Goal: Communication & Community: Answer question/provide support

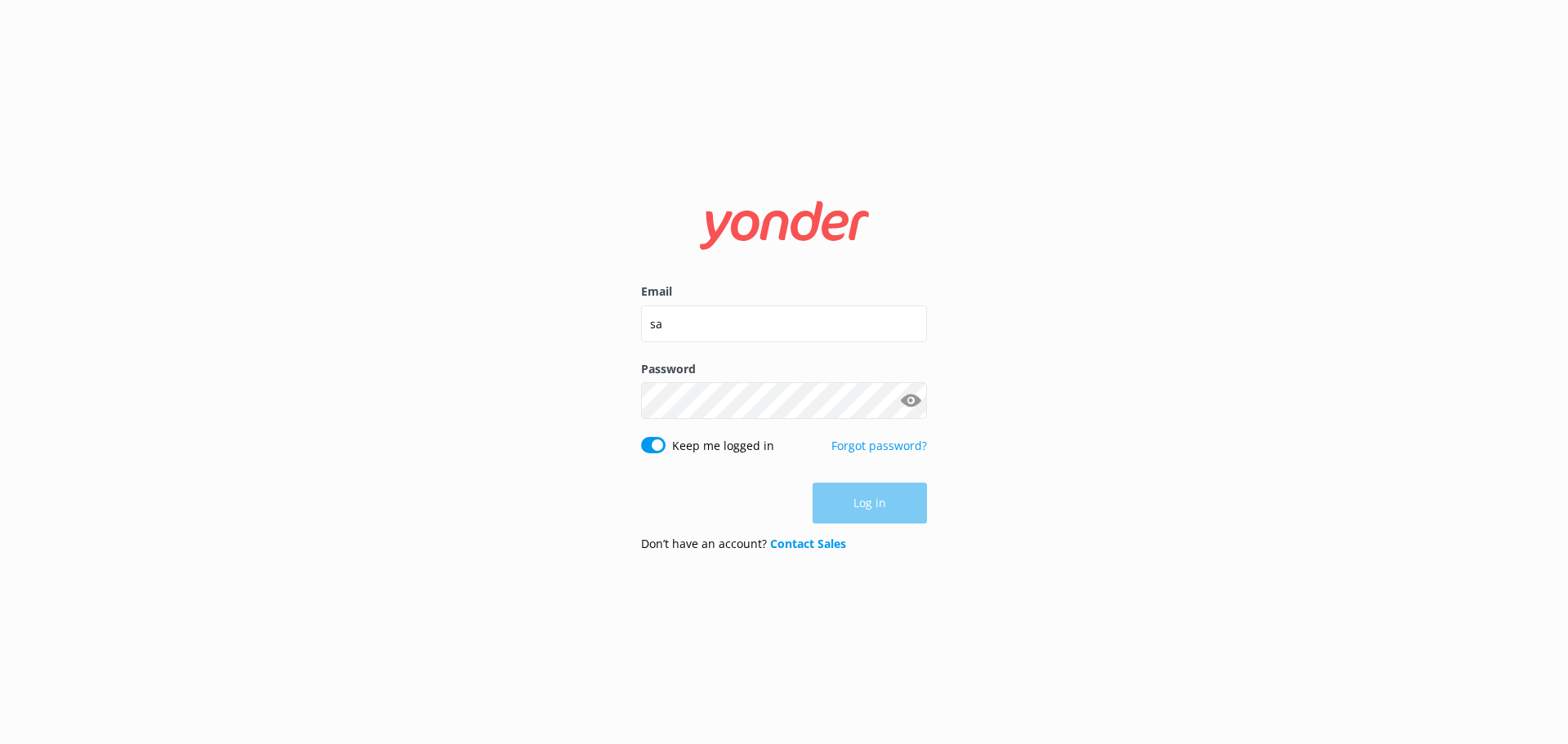
type input "[EMAIL_ADDRESS][DOMAIN_NAME]"
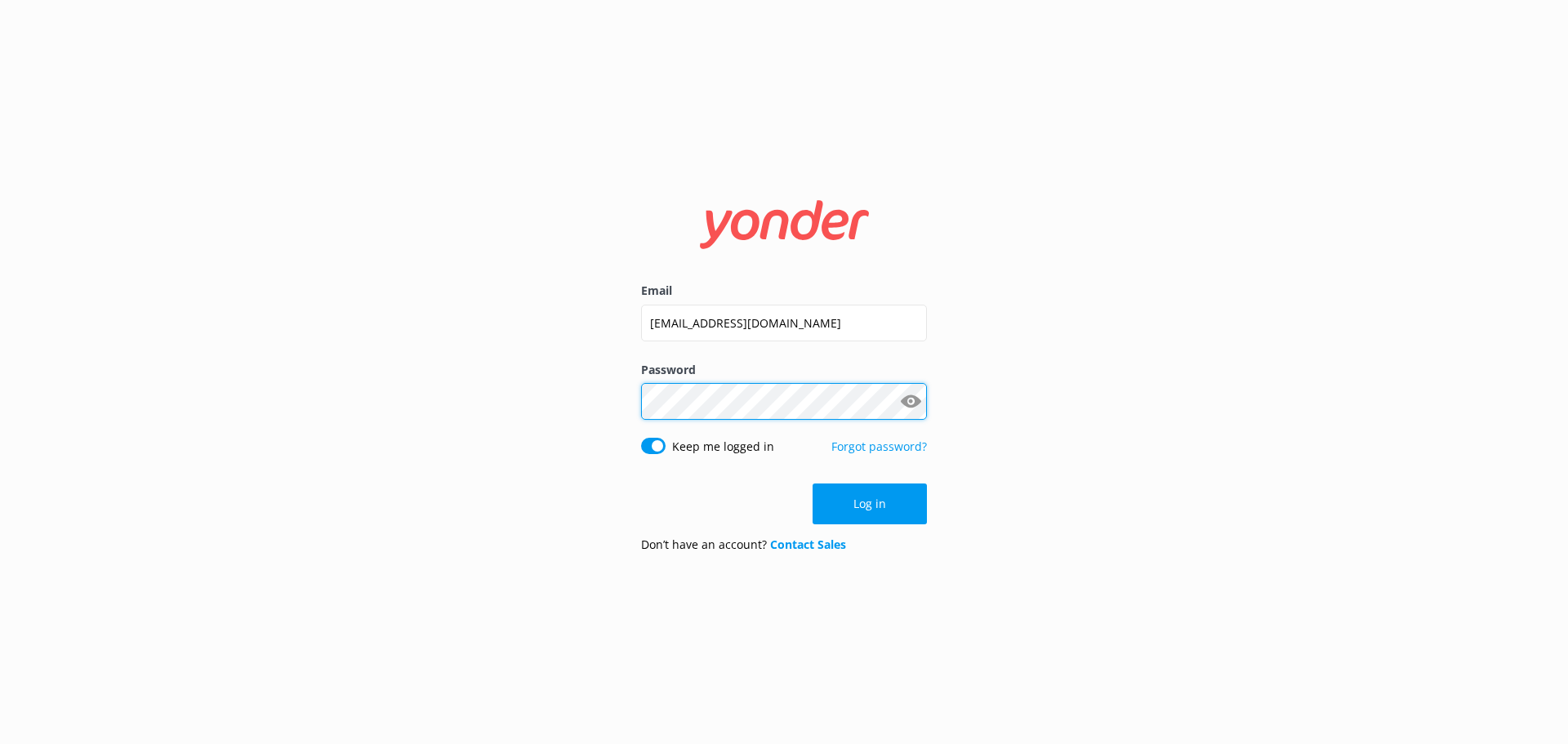
click button "Log in" at bounding box center [869, 504] width 114 height 41
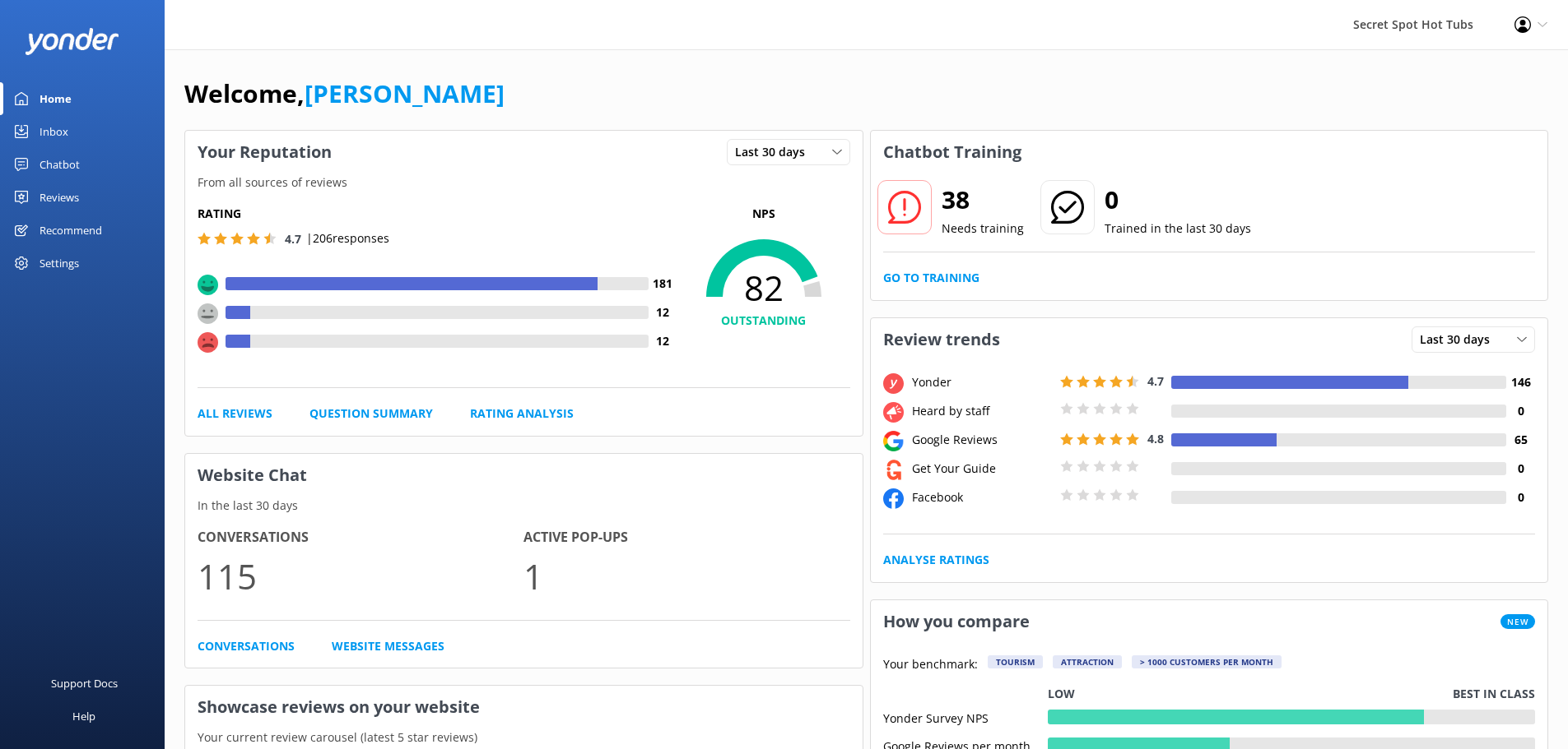
click at [50, 160] on div "Chatbot" at bounding box center [59, 164] width 41 height 33
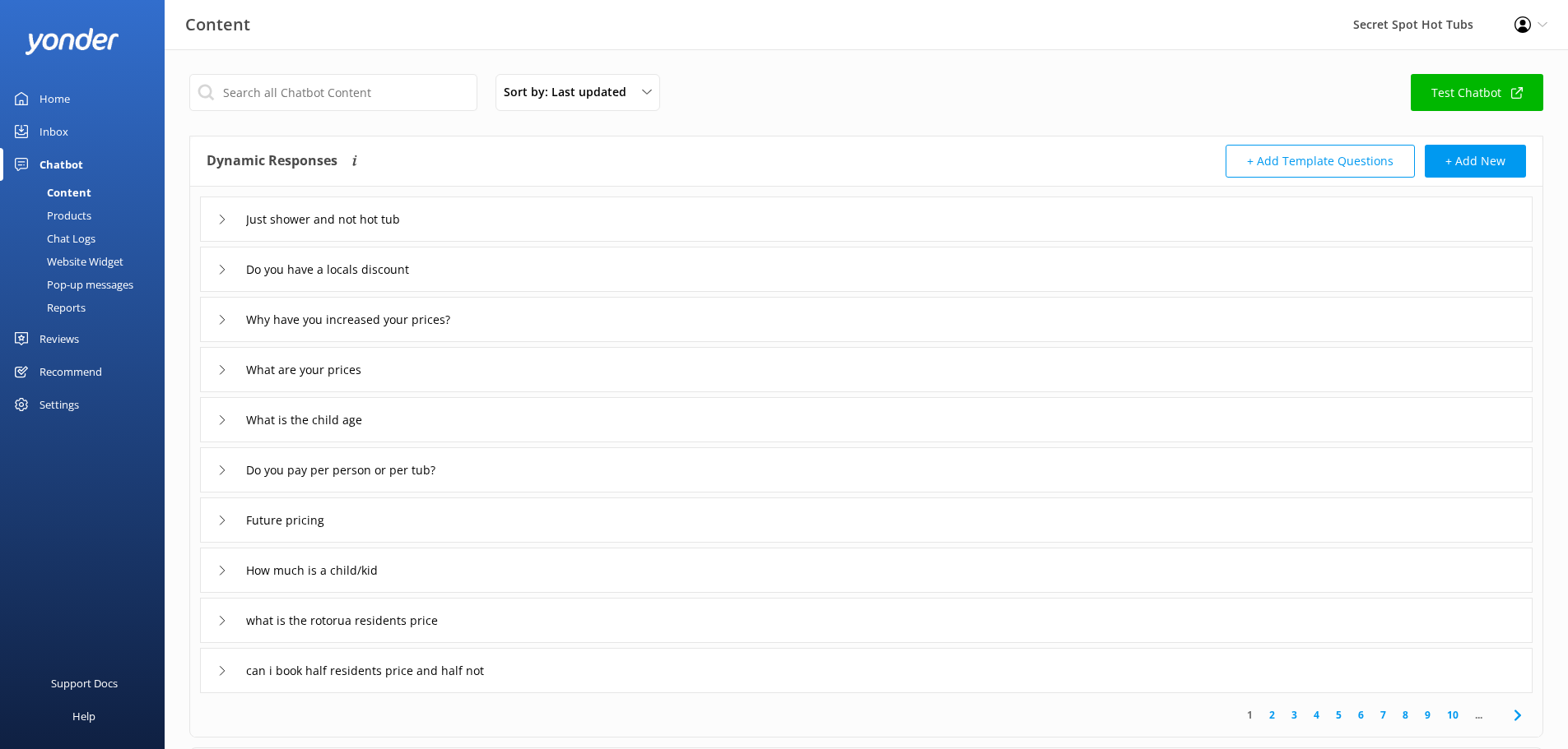
click at [47, 131] on div "Inbox" at bounding box center [53, 131] width 29 height 33
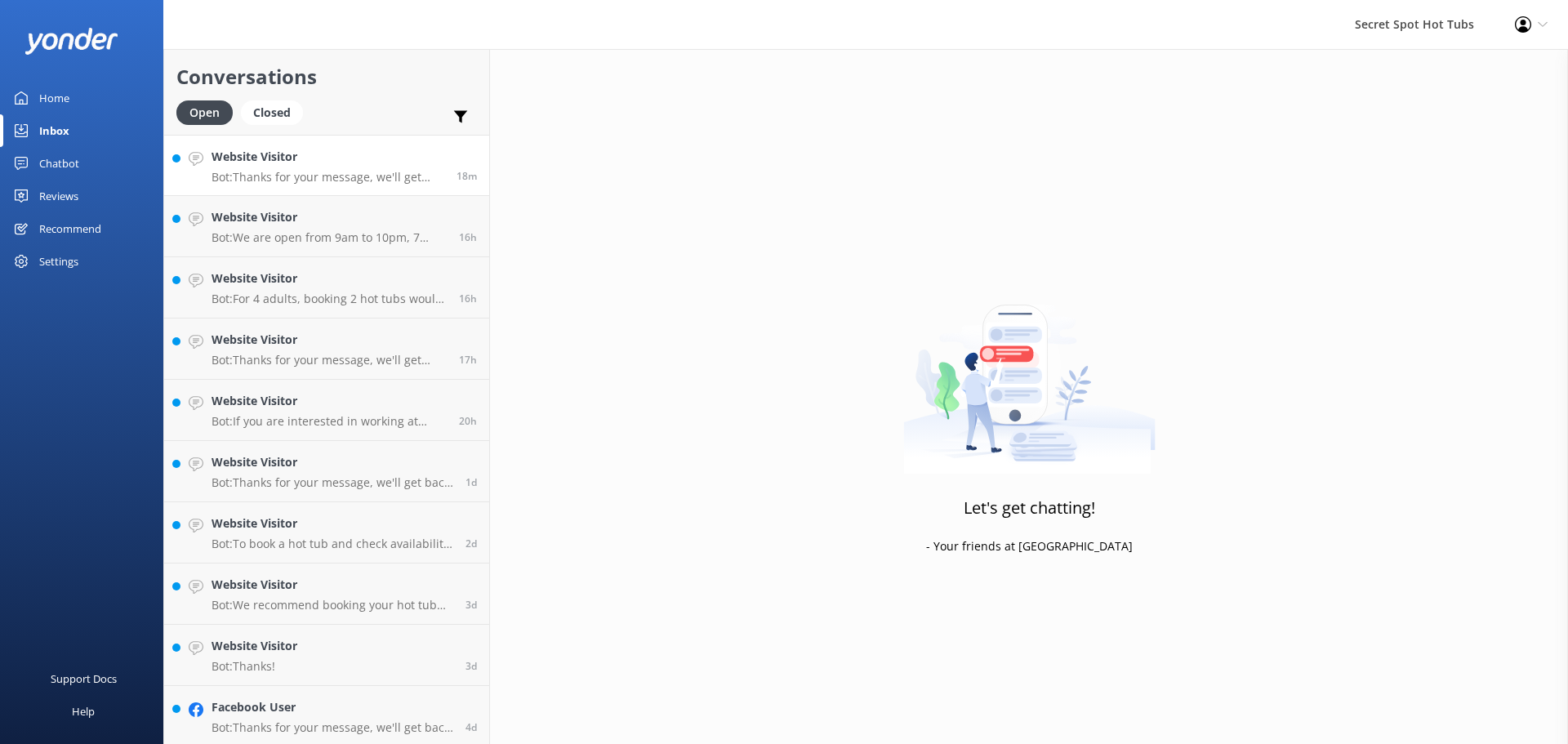
click at [273, 163] on h4 "Website Visitor" at bounding box center [327, 156] width 233 height 18
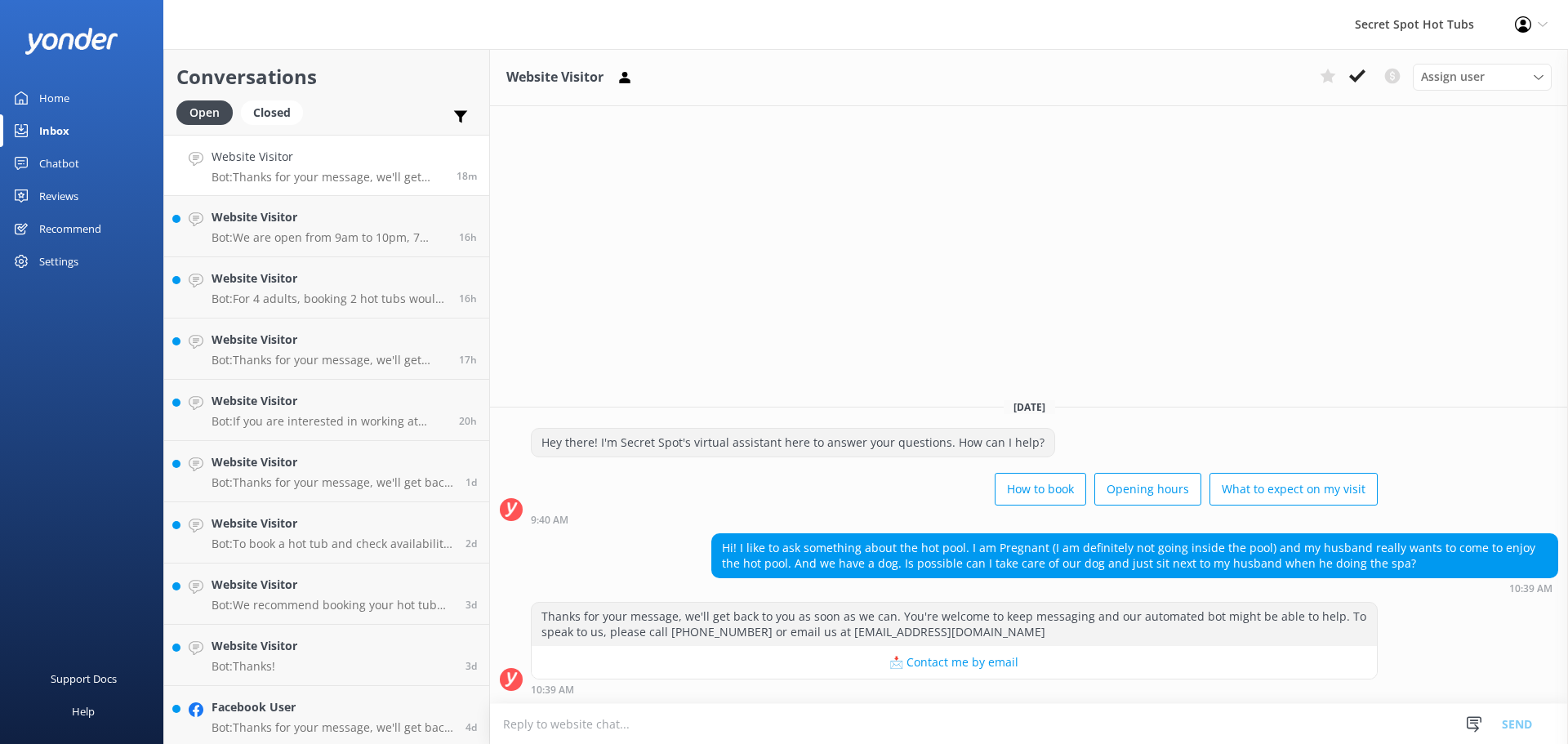
drag, startPoint x: 696, startPoint y: 714, endPoint x: 718, endPoint y: 690, distance: 32.6
click at [700, 712] on textarea at bounding box center [1029, 724] width 1078 height 40
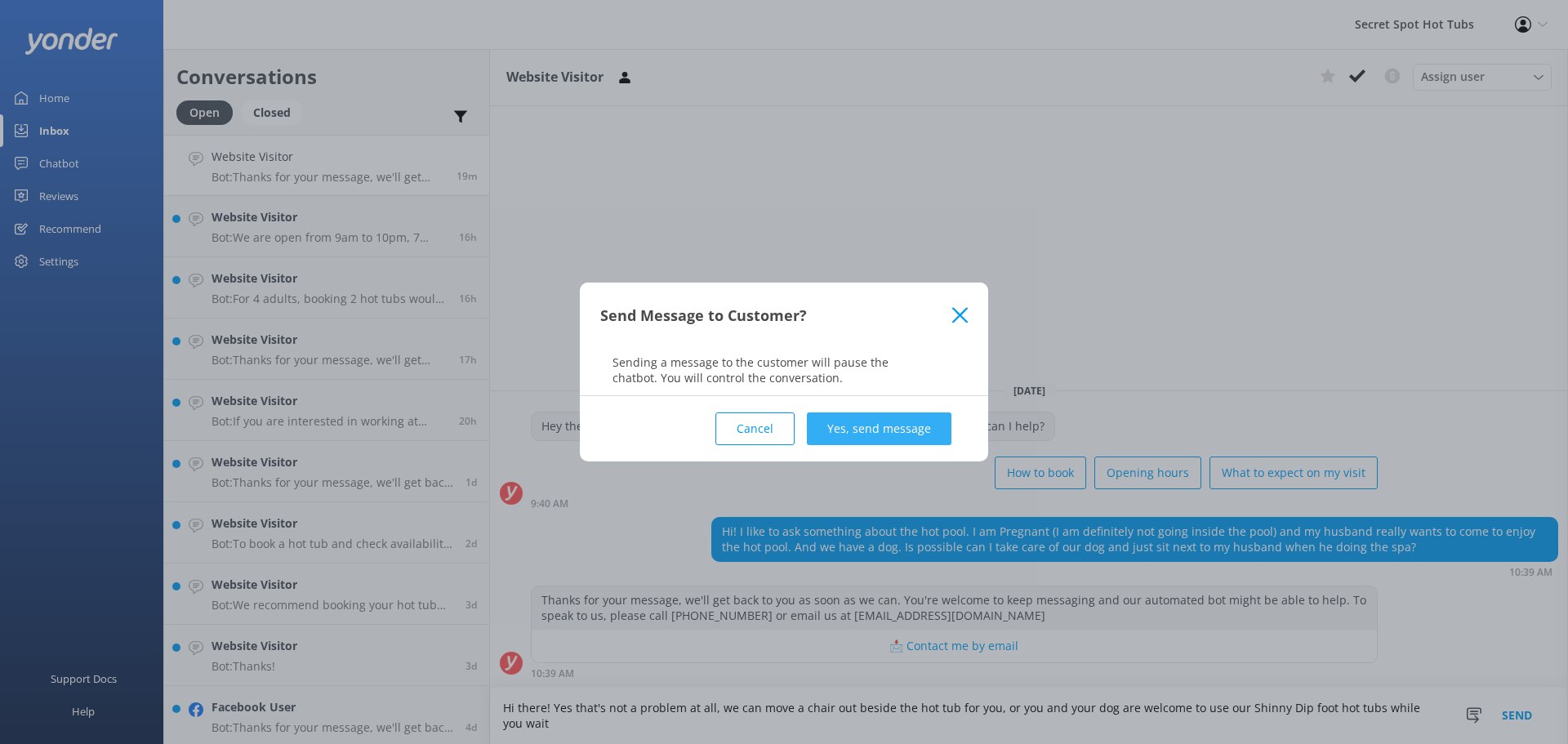
type textarea "Hi there! Yes that's not a problem at all, we can move a chair out beside the h…"
click at [854, 434] on button "Yes, send message" at bounding box center [878, 429] width 144 height 32
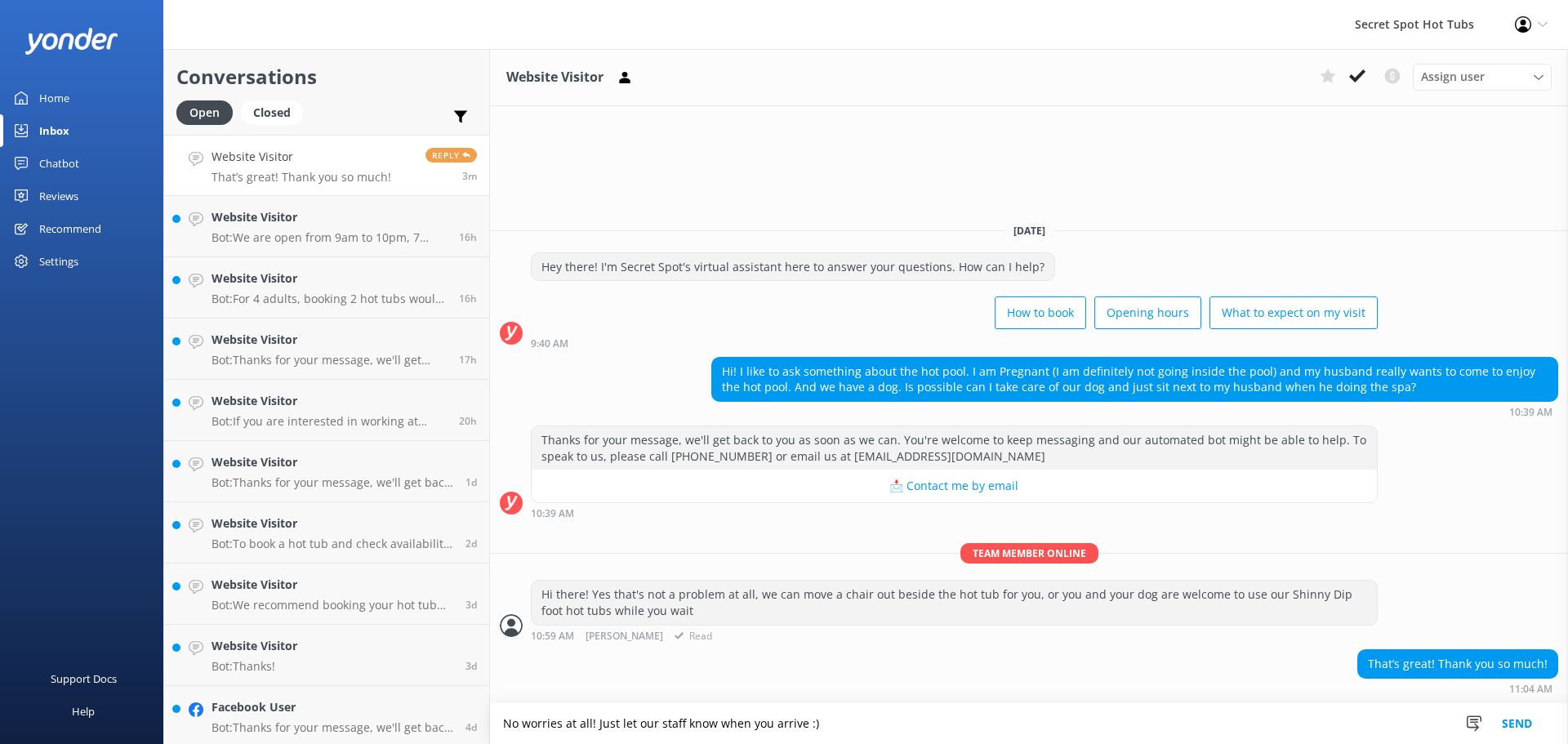
type textarea "No worries at all! Just let our staff know when you arrive :)"
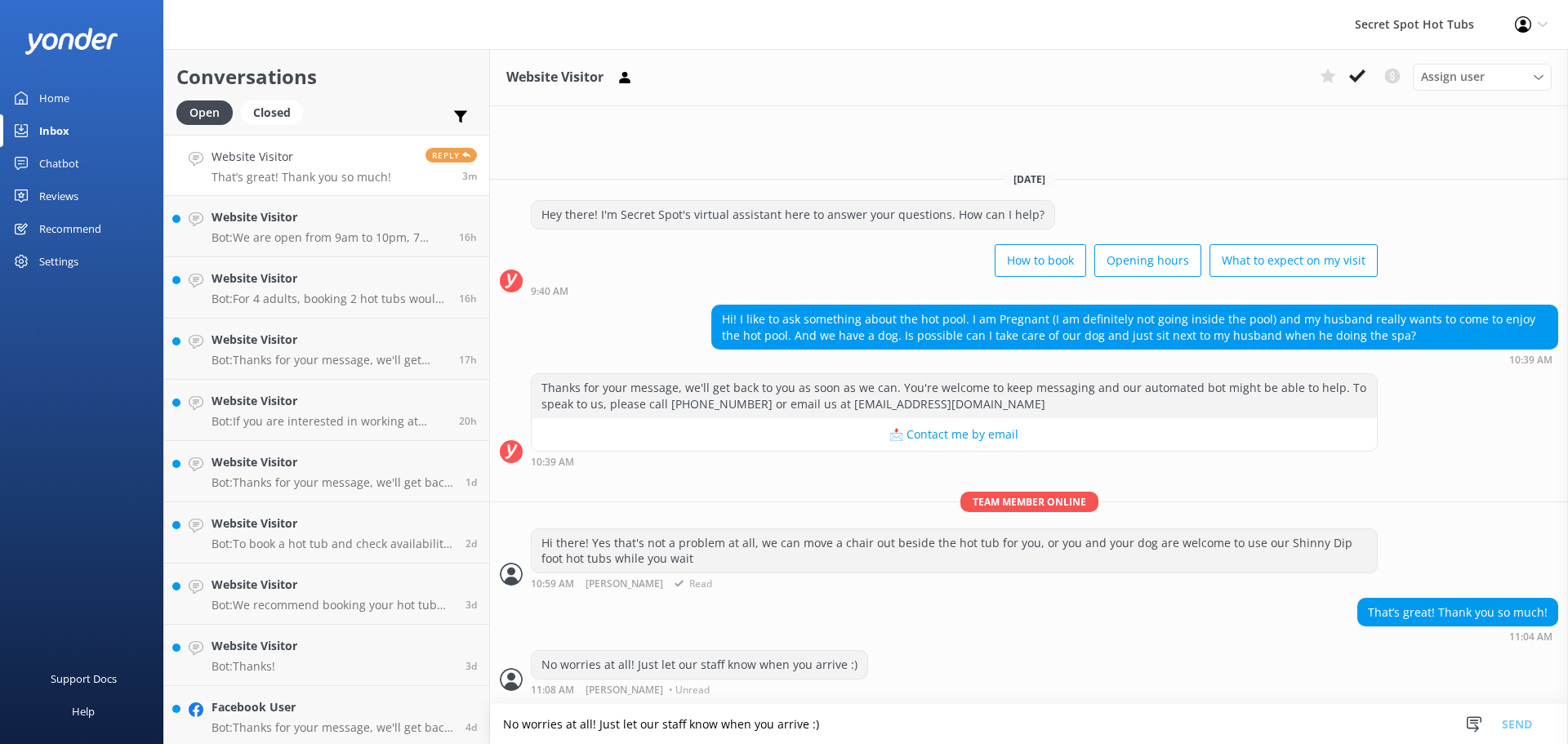
click at [810, 494] on p "Team member online" at bounding box center [1029, 501] width 1078 height 21
